Goal: Navigation & Orientation: Find specific page/section

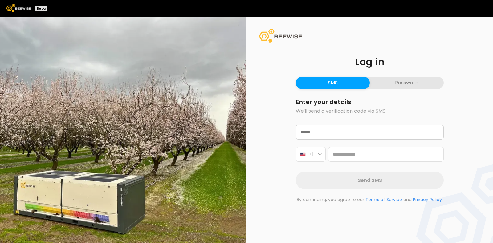
drag, startPoint x: 265, startPoint y: 144, endPoint x: 271, endPoint y: 186, distance: 42.9
click at [271, 186] on div "Log in SMS Password Enter your details We'll send a verification code via SMS +…" at bounding box center [369, 130] width 246 height 226
click at [325, 130] on input "email" at bounding box center [369, 132] width 147 height 14
type input "**********"
click at [394, 84] on button "Password" at bounding box center [407, 83] width 74 height 12
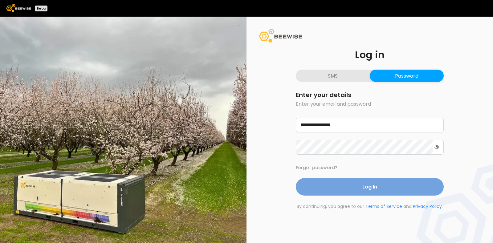
click at [351, 185] on button "Log In" at bounding box center [370, 187] width 148 height 18
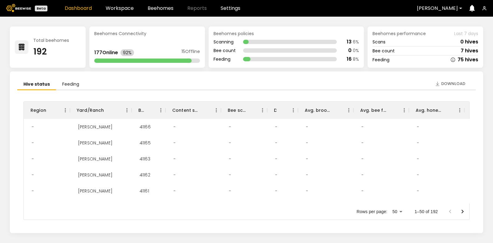
scroll to position [1, 0]
drag, startPoint x: 108, startPoint y: 3, endPoint x: 113, endPoint y: 7, distance: 6.5
click at [113, 7] on header "Beta Dashboard Workspace Beehomes Reports Settings [PERSON_NAME]" at bounding box center [246, 8] width 493 height 17
click at [113, 7] on link "Workspace" at bounding box center [120, 8] width 28 height 5
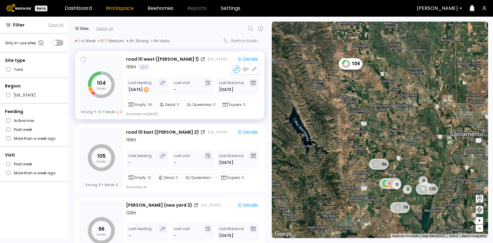
click at [103, 58] on div "104 hives Strong 16 Weak 2" at bounding box center [101, 85] width 44 height 61
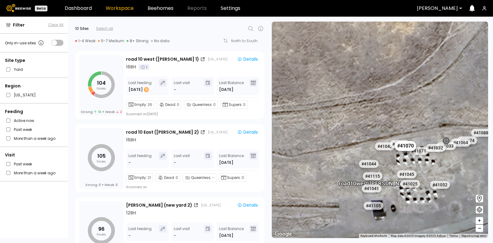
click at [401, 145] on div "# 41070" at bounding box center [406, 146] width 22 height 10
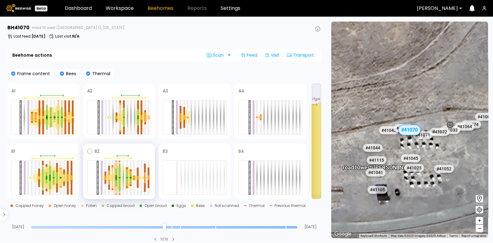
click at [115, 182] on div at bounding box center [116, 183] width 2 height 6
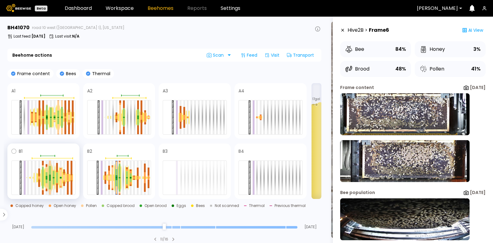
click at [50, 179] on div at bounding box center [50, 179] width 2 height 3
click at [60, 177] on div at bounding box center [61, 177] width 2 height 1
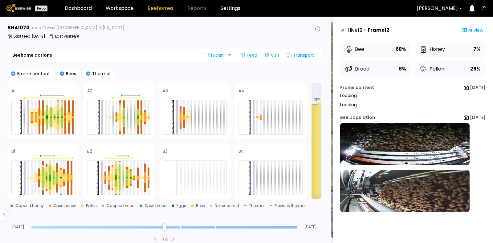
click at [139, 47] on section "BH 41070 road 10 west ([PERSON_NAME] 1), [US_STATE] Last feed : [DATE] Last vis…" at bounding box center [165, 130] width 322 height 226
click at [342, 29] on icon at bounding box center [342, 30] width 5 height 4
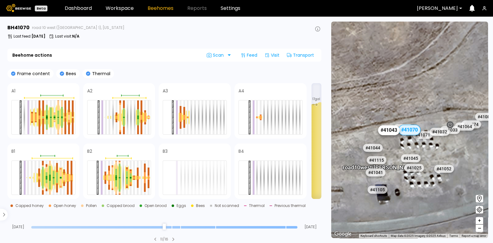
click at [389, 134] on div "# 41043" at bounding box center [389, 130] width 22 height 10
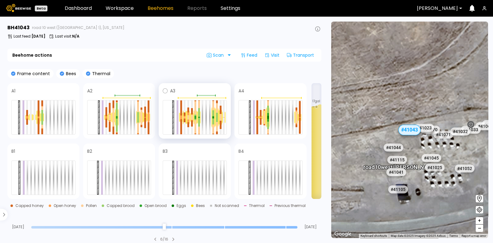
click at [214, 119] on div at bounding box center [213, 117] width 4 height 21
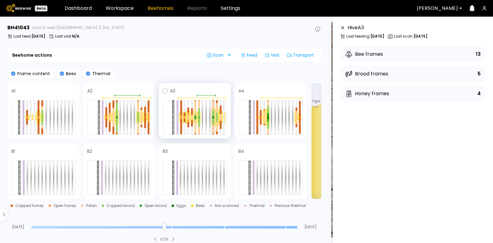
click at [214, 119] on div at bounding box center [213, 122] width 2 height 6
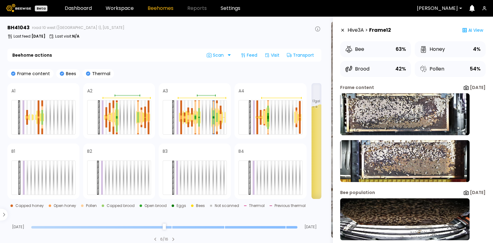
click at [343, 31] on icon at bounding box center [342, 30] width 5 height 4
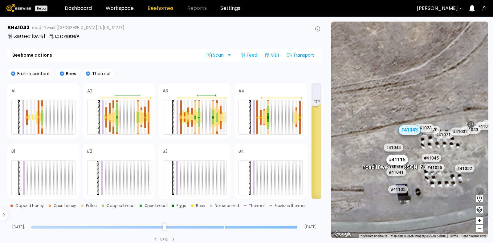
click at [395, 162] on div "# 41115" at bounding box center [397, 160] width 22 height 10
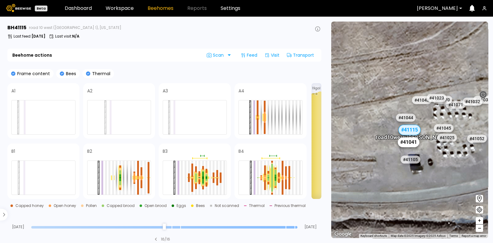
click at [407, 145] on div "# 41041" at bounding box center [409, 142] width 22 height 10
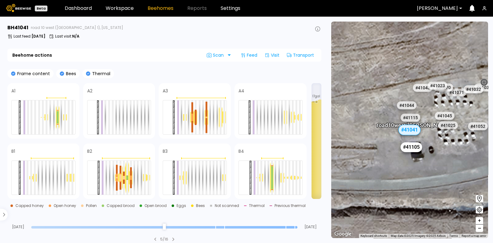
click at [413, 150] on div "# 41105" at bounding box center [412, 147] width 22 height 10
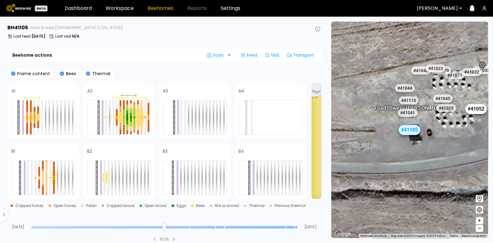
click at [474, 108] on div "# 41052" at bounding box center [476, 109] width 22 height 10
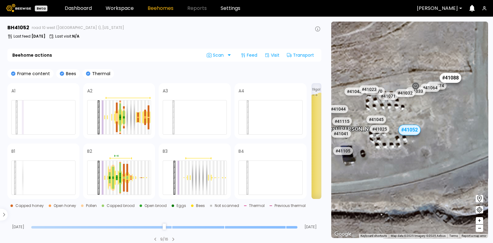
click at [449, 77] on div "# 41088" at bounding box center [451, 78] width 22 height 10
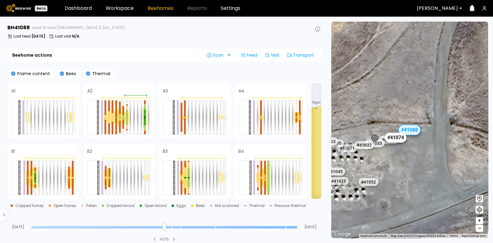
click at [404, 137] on div "# 41074" at bounding box center [396, 138] width 22 height 10
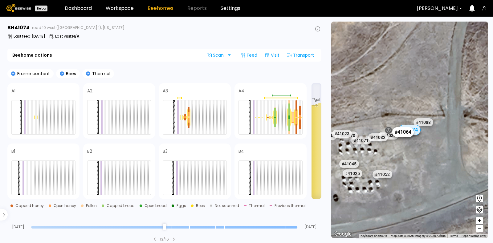
click at [397, 127] on div "# 41064" at bounding box center [403, 132] width 22 height 10
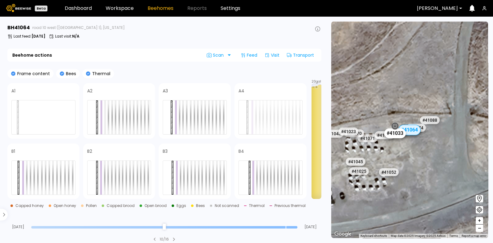
click at [396, 136] on div "# 41033" at bounding box center [395, 133] width 22 height 10
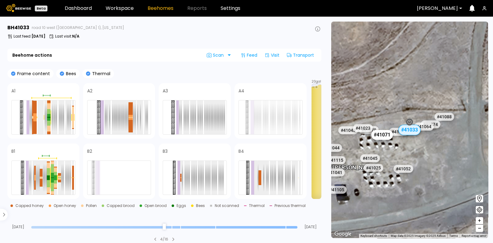
click at [388, 136] on div "# 41071" at bounding box center [382, 135] width 22 height 10
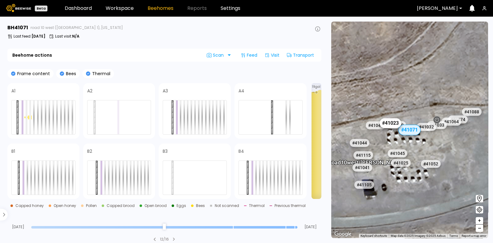
click at [389, 125] on div "# 41023" at bounding box center [390, 123] width 22 height 10
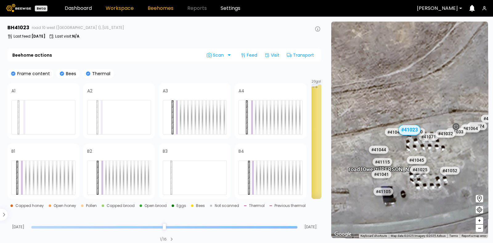
click at [112, 10] on link "Workspace" at bounding box center [120, 8] width 28 height 5
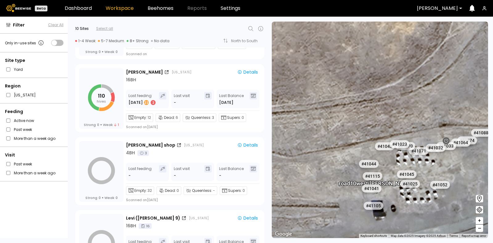
scroll to position [279, 0]
click at [110, 73] on div "110 hives Strong 0 Weak 1" at bounding box center [101, 98] width 44 height 61
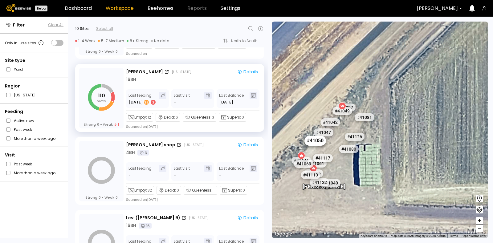
click at [316, 143] on div "# 41050" at bounding box center [315, 141] width 22 height 10
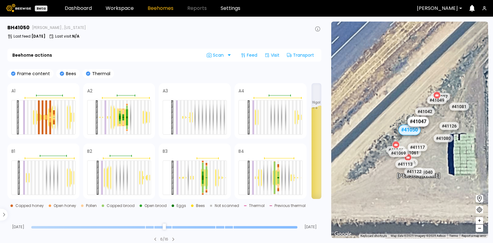
click at [420, 122] on div "# 41047" at bounding box center [418, 122] width 22 height 10
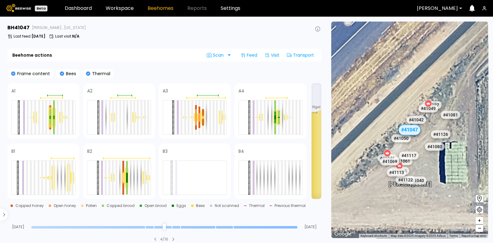
click at [451, 115] on div "# 41081" at bounding box center [451, 115] width 20 height 8
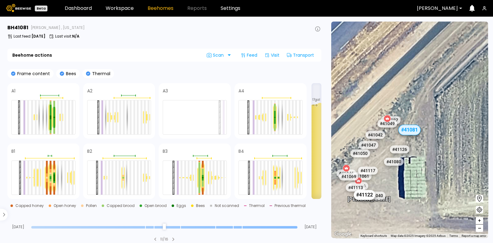
click at [369, 194] on div "# 41122" at bounding box center [365, 195] width 22 height 10
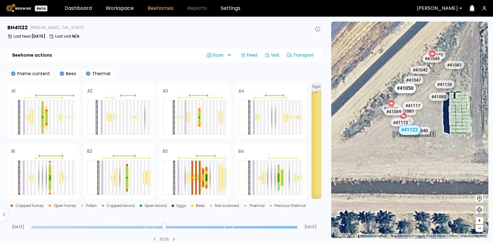
click at [409, 91] on div "# 41050" at bounding box center [405, 88] width 22 height 10
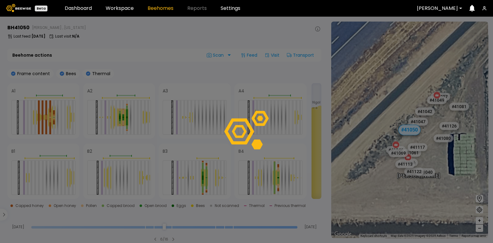
click at [446, 128] on div at bounding box center [246, 130] width 493 height 226
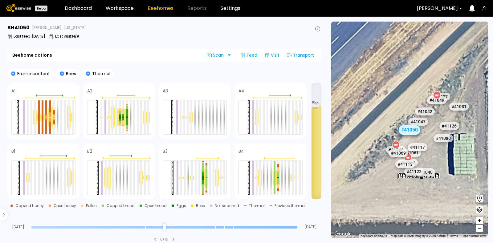
click at [114, 13] on header "Beta Dashboard Workspace Beehomes Reports Settings [PERSON_NAME]" at bounding box center [246, 8] width 493 height 17
click at [120, 8] on link "Workspace" at bounding box center [120, 8] width 28 height 5
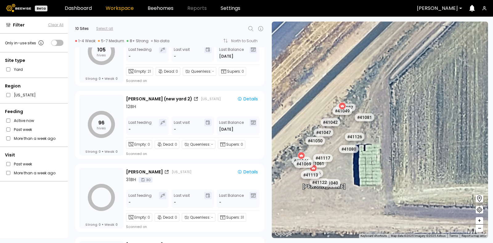
scroll to position [51, 0]
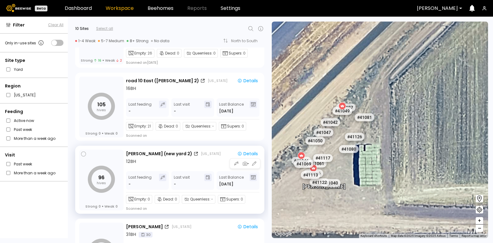
click at [114, 152] on div "96 hives Strong 0 Weak 0" at bounding box center [101, 180] width 44 height 61
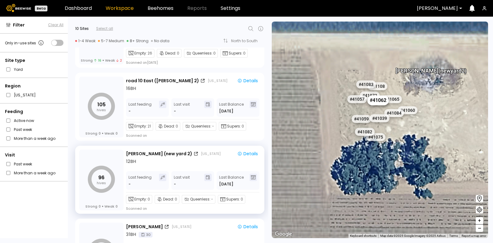
click at [378, 104] on div "# 41062" at bounding box center [378, 100] width 22 height 10
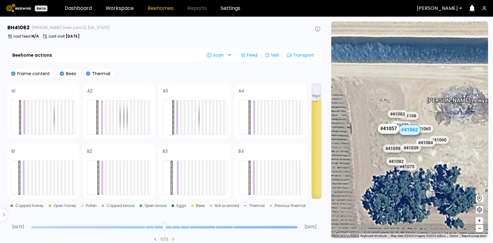
click at [387, 127] on div "# 41057" at bounding box center [389, 129] width 22 height 10
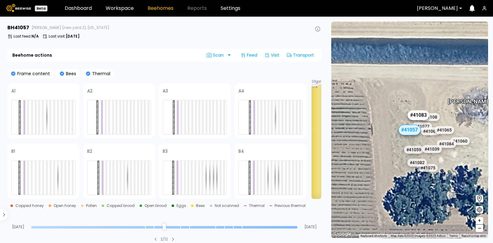
click at [421, 114] on div "# 41083" at bounding box center [418, 115] width 22 height 10
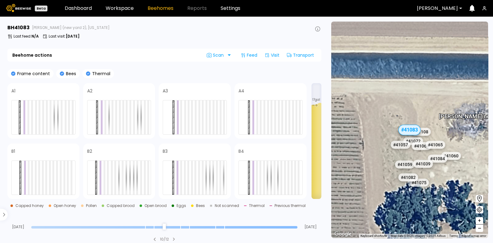
click at [426, 131] on div "# 41108" at bounding box center [421, 132] width 20 height 8
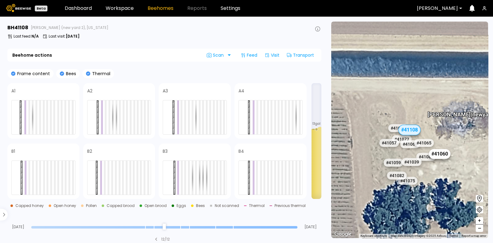
click at [438, 153] on div "# 41060" at bounding box center [440, 154] width 22 height 10
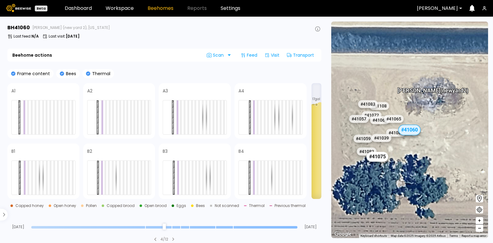
click at [379, 158] on div "# 41075" at bounding box center [378, 157] width 22 height 10
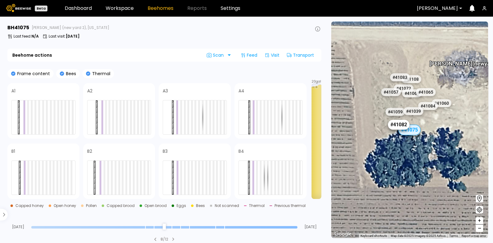
click at [397, 128] on div "# 41082" at bounding box center [399, 124] width 22 height 10
